Goal: Download file/media

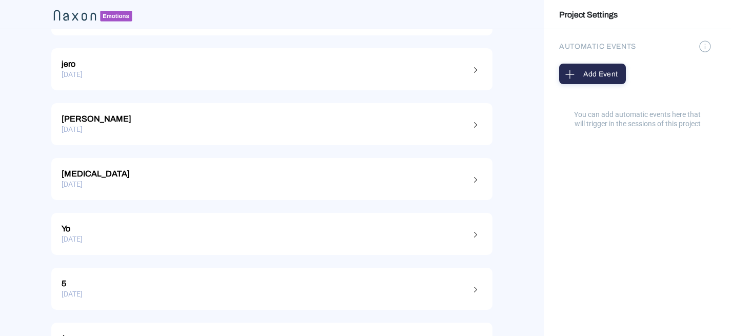
scroll to position [392, 0]
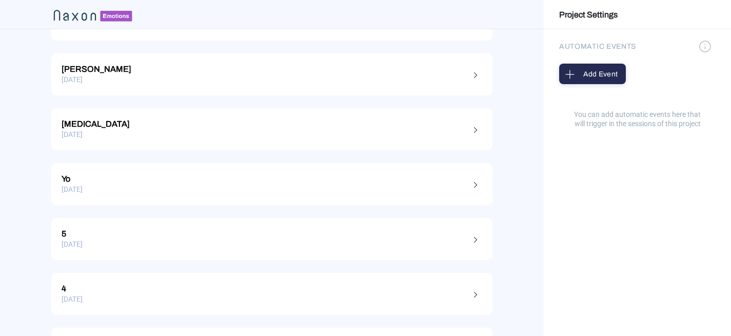
click at [303, 184] on div "[DATE]" at bounding box center [272, 190] width 421 height 16
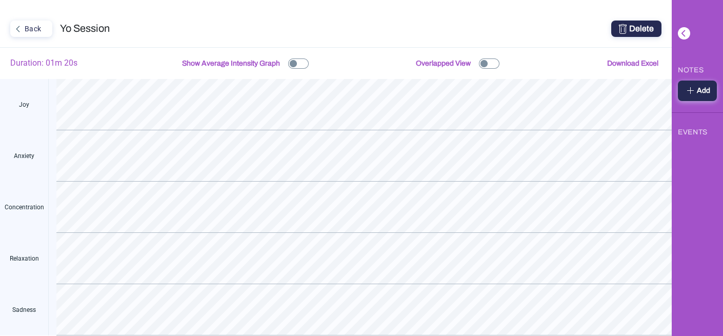
click at [624, 62] on span "Download Excel" at bounding box center [632, 64] width 51 height 8
click at [35, 23] on div "Back" at bounding box center [30, 28] width 38 height 13
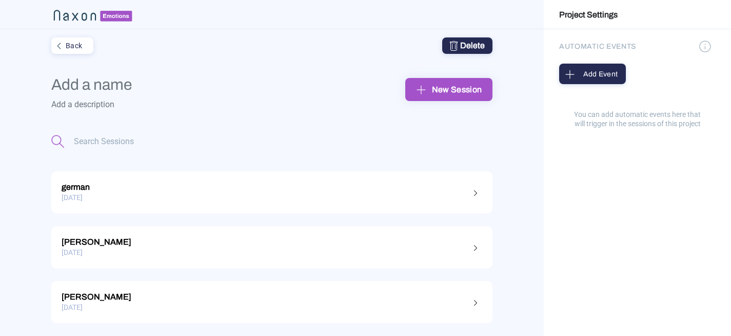
type input "pruebas"
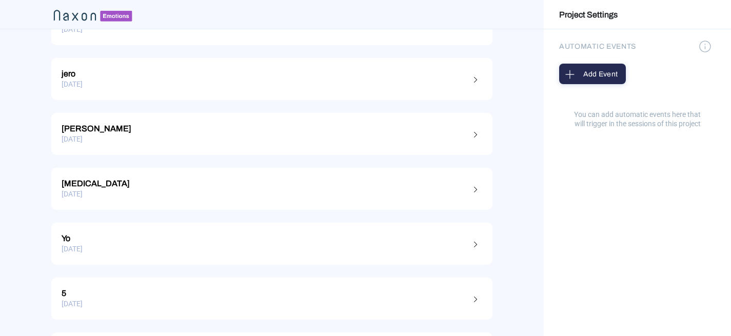
scroll to position [363, 0]
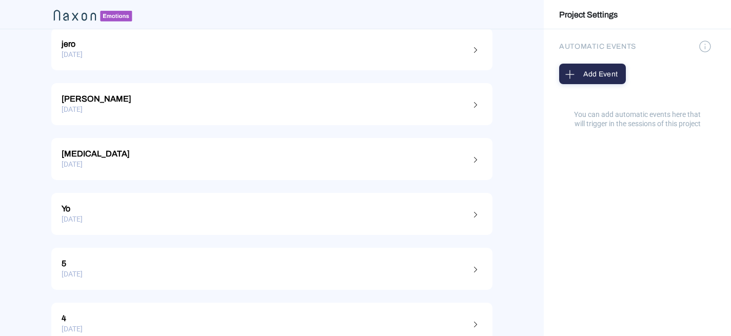
click at [324, 170] on div "[DATE]" at bounding box center [272, 164] width 421 height 16
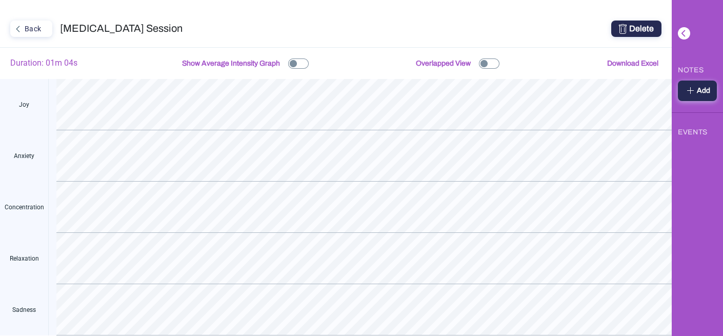
click at [638, 68] on button "Download Excel" at bounding box center [632, 63] width 57 height 21
click at [37, 21] on button "Back" at bounding box center [31, 29] width 42 height 16
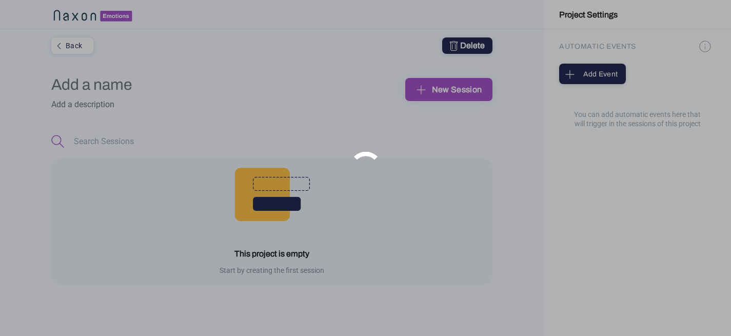
type input "pruebas"
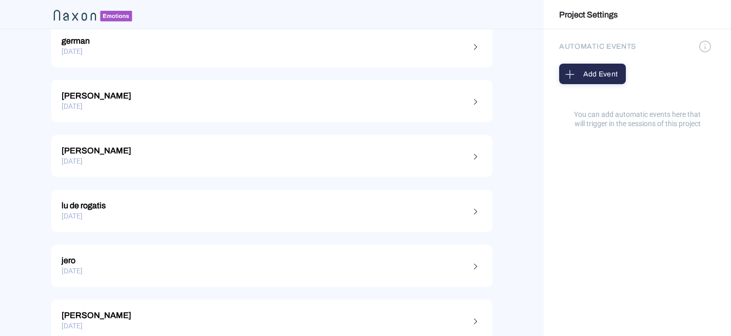
scroll to position [256, 0]
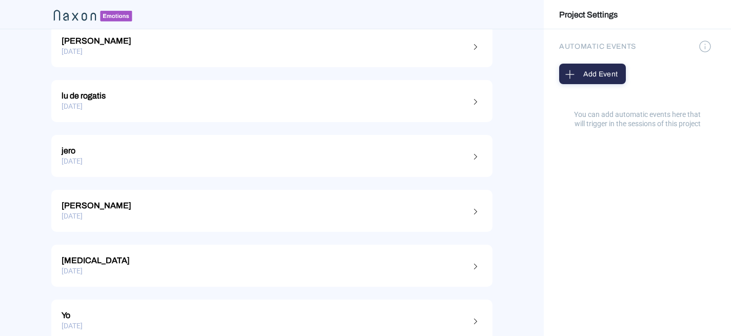
click at [169, 209] on div "[DATE]" at bounding box center [272, 216] width 421 height 16
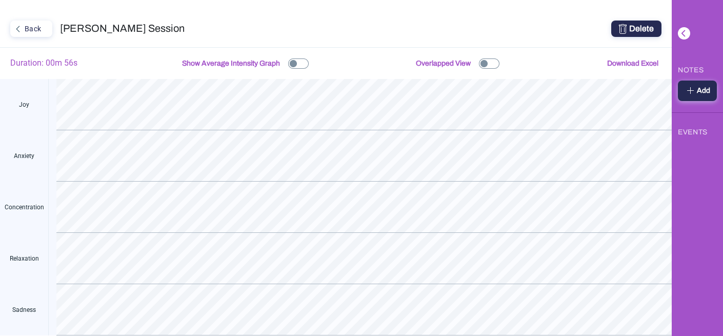
click at [638, 58] on button "Download Excel" at bounding box center [632, 63] width 57 height 21
click at [35, 37] on div "Back santi quincke Session Delete Duration: 00m 56s Show Average Intensity Grap…" at bounding box center [336, 168] width 672 height 336
click at [35, 22] on div "Back" at bounding box center [30, 28] width 38 height 13
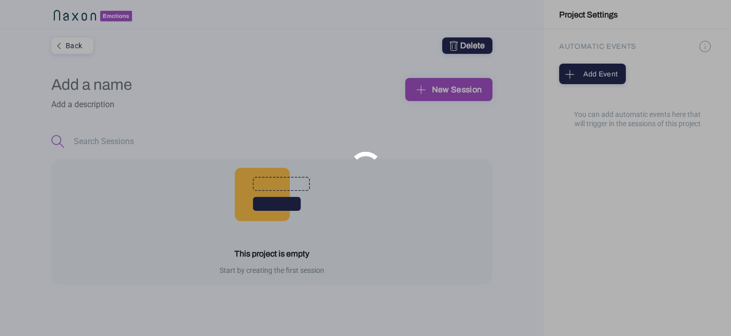
type input "pruebas"
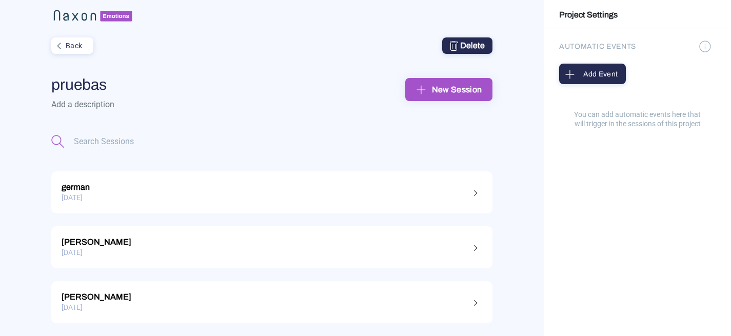
scroll to position [148, 0]
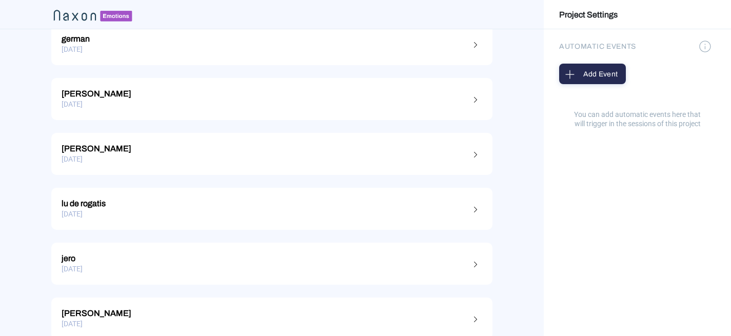
click at [257, 249] on link "jero [DATE]" at bounding box center [271, 264] width 441 height 42
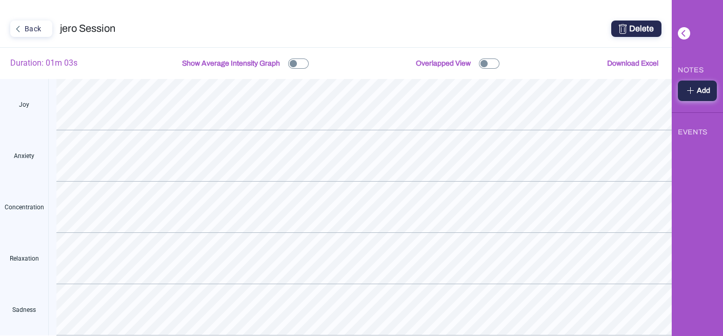
click at [630, 60] on span "Download Excel" at bounding box center [632, 64] width 51 height 8
click at [36, 34] on div "Back" at bounding box center [30, 28] width 38 height 13
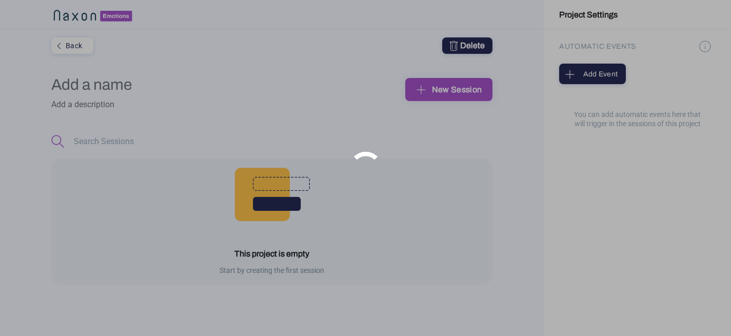
type input "pruebas"
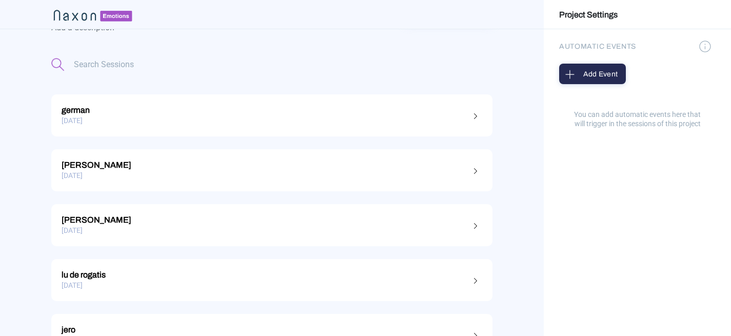
scroll to position [116, 0]
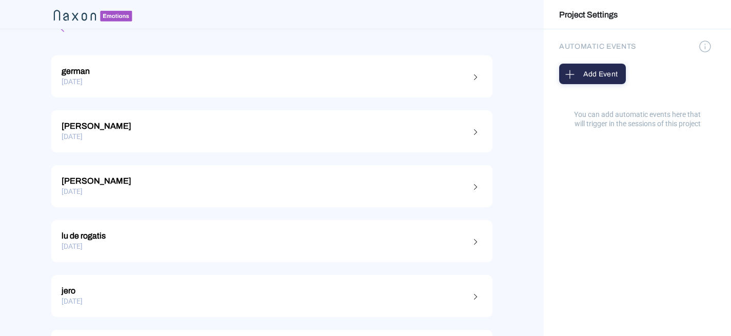
click at [284, 245] on div "[DATE]" at bounding box center [272, 247] width 421 height 16
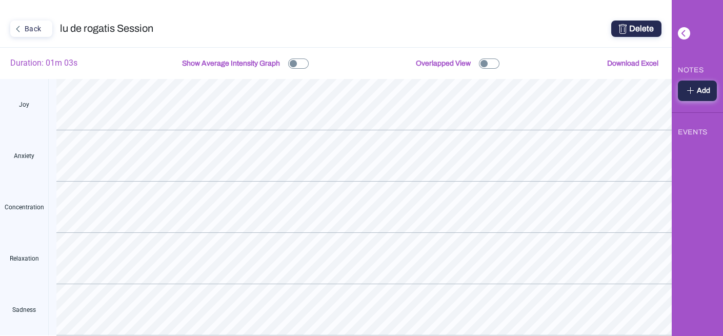
click at [635, 63] on span "Download Excel" at bounding box center [632, 64] width 51 height 8
click at [34, 26] on div "Back" at bounding box center [30, 28] width 38 height 13
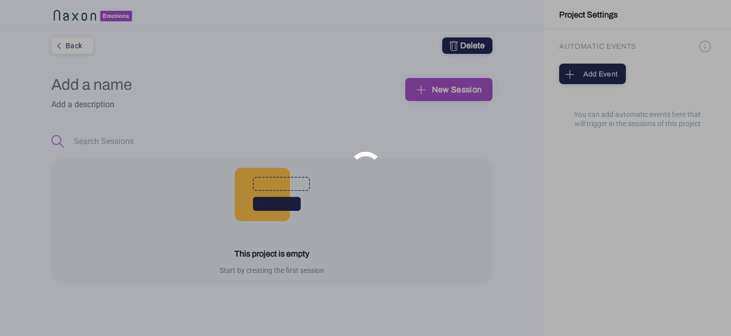
type input "pruebas"
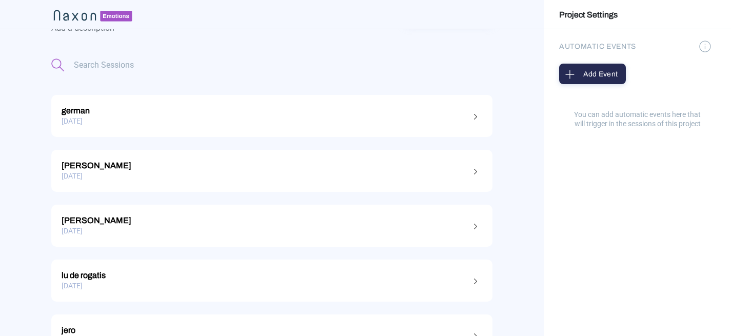
scroll to position [77, 0]
click at [149, 237] on div "[DATE]" at bounding box center [272, 230] width 421 height 16
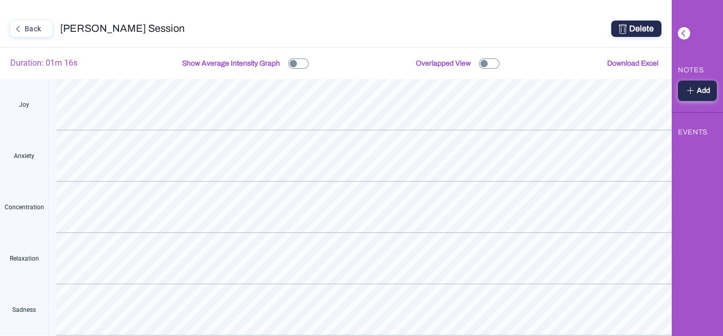
click at [627, 62] on span "Download Excel" at bounding box center [632, 64] width 51 height 8
click at [43, 28] on div "Back" at bounding box center [30, 28] width 38 height 13
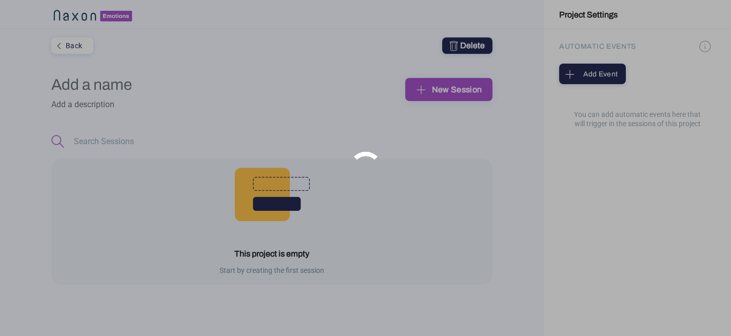
type input "pruebas"
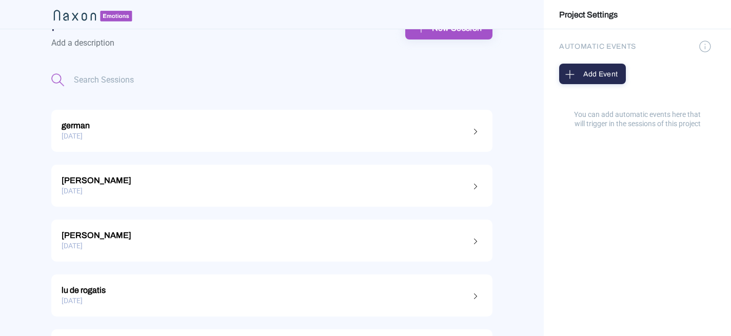
scroll to position [76, 0]
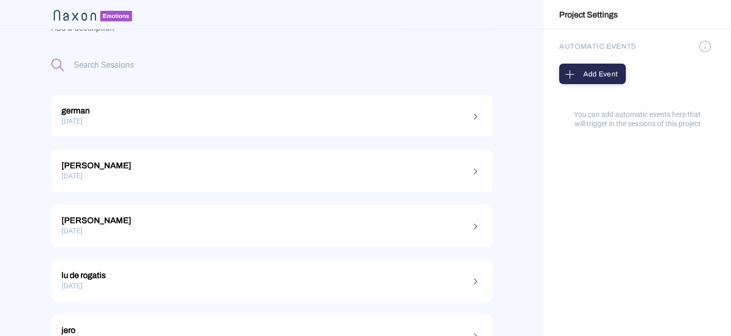
click at [139, 175] on div "[DATE]" at bounding box center [272, 176] width 421 height 16
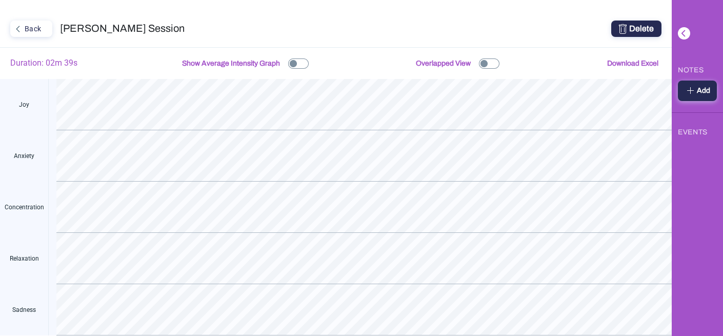
click at [632, 71] on button "Download Excel" at bounding box center [632, 63] width 57 height 21
click at [28, 30] on div "Back" at bounding box center [30, 28] width 38 height 13
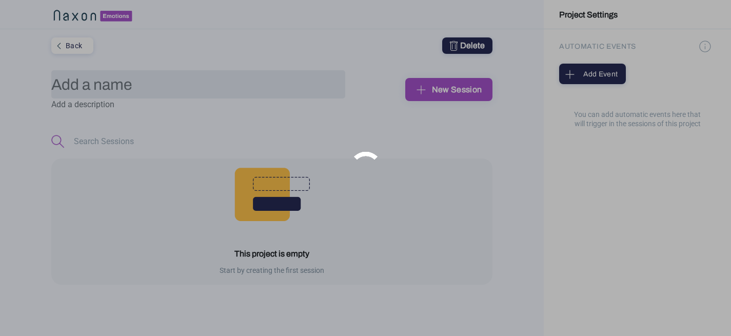
type input "pruebas"
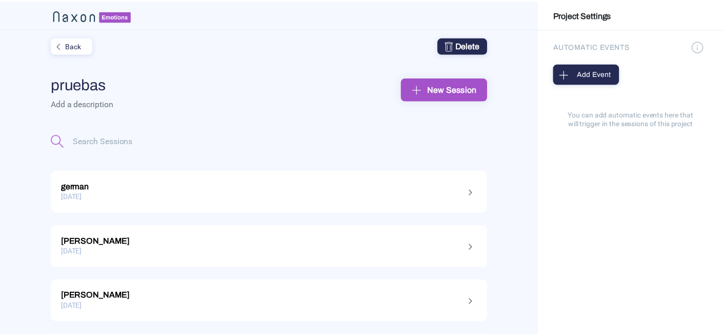
scroll to position [32, 0]
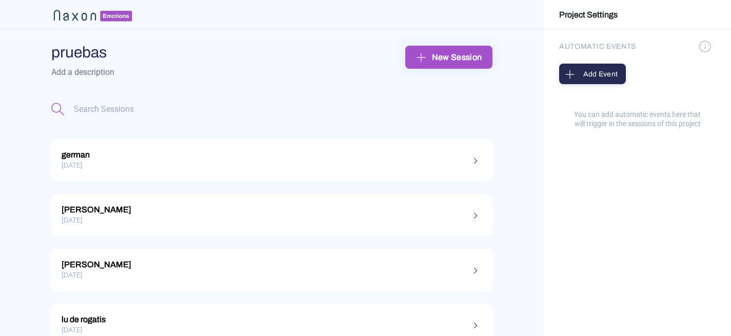
click at [221, 168] on div "[DATE]" at bounding box center [272, 166] width 421 height 16
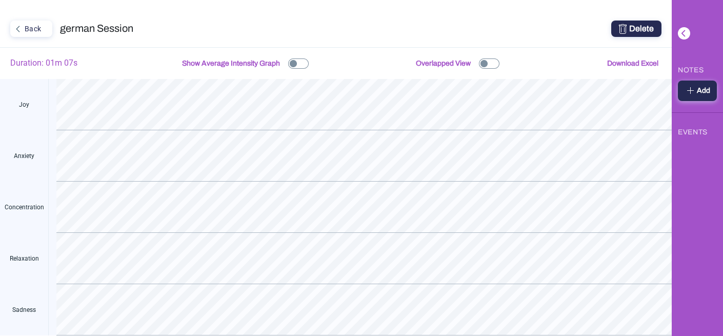
click at [629, 67] on span "Download Excel" at bounding box center [632, 64] width 51 height 8
